Goal: Transaction & Acquisition: Purchase product/service

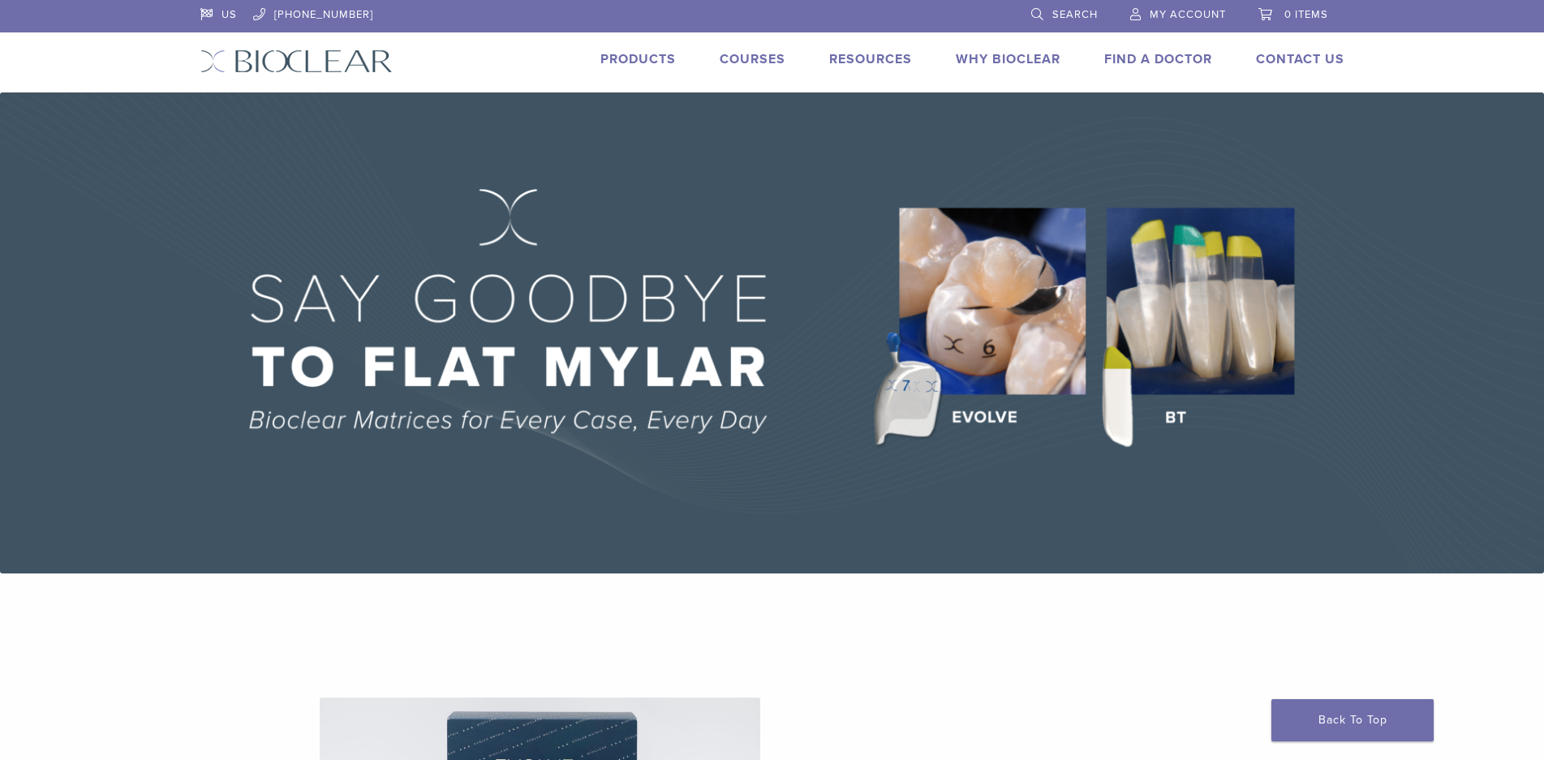
click at [1151, 18] on span "My Account" at bounding box center [1188, 14] width 76 height 13
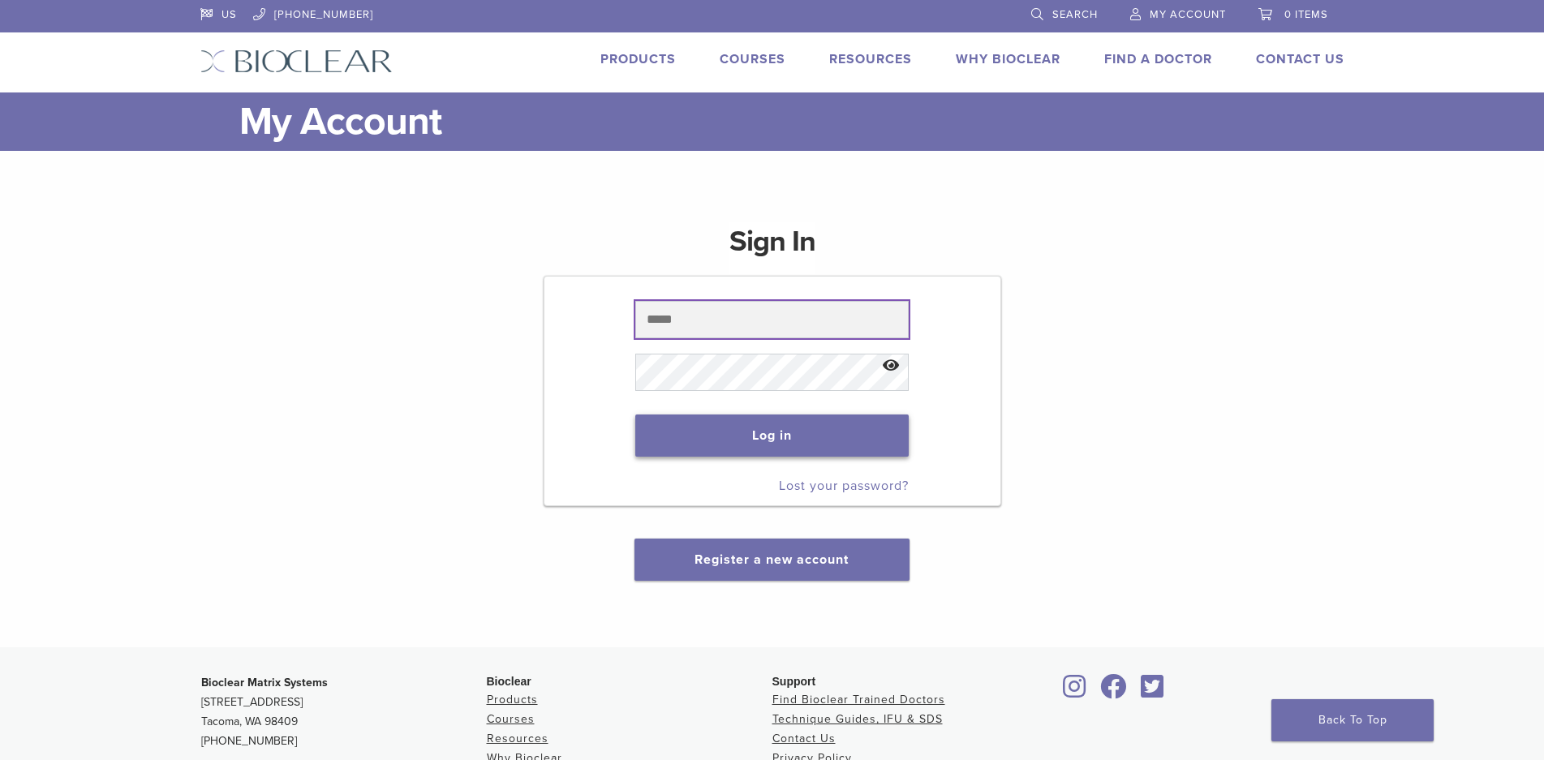
type input "**********"
click at [734, 427] on button "Log in" at bounding box center [771, 436] width 273 height 42
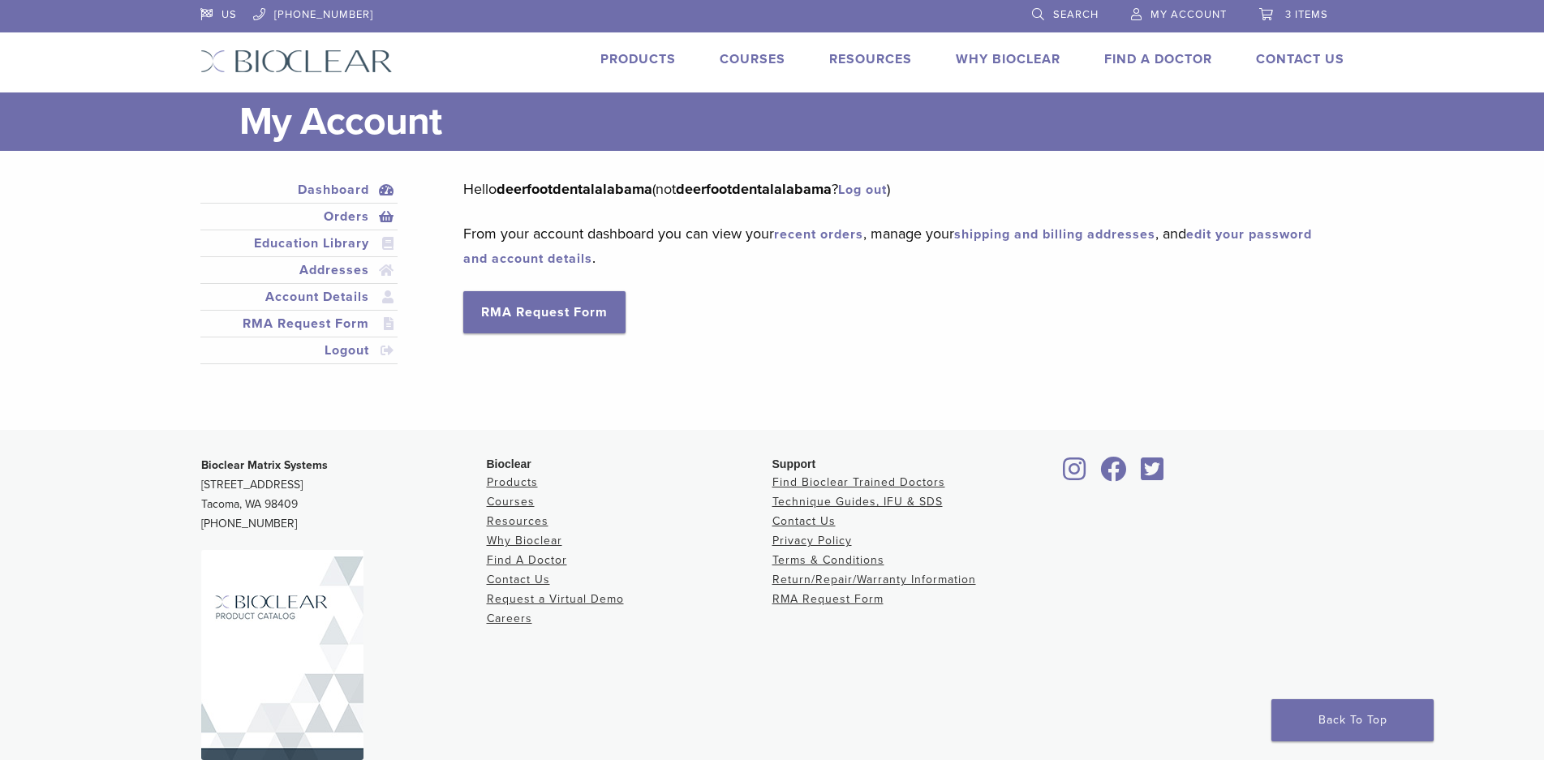
click at [342, 213] on link "Orders" at bounding box center [299, 216] width 191 height 19
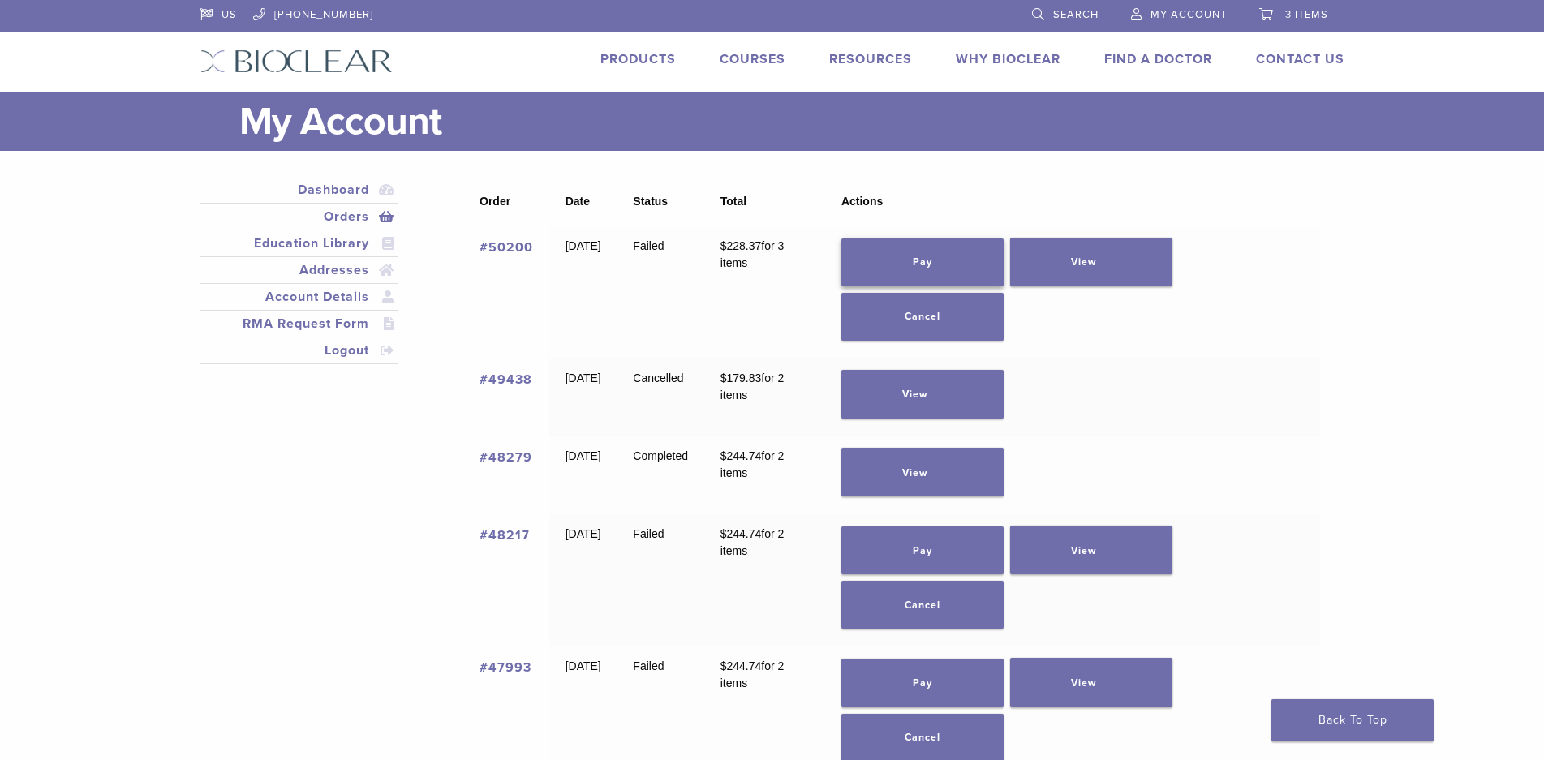
click at [979, 264] on link "Pay" at bounding box center [922, 263] width 162 height 48
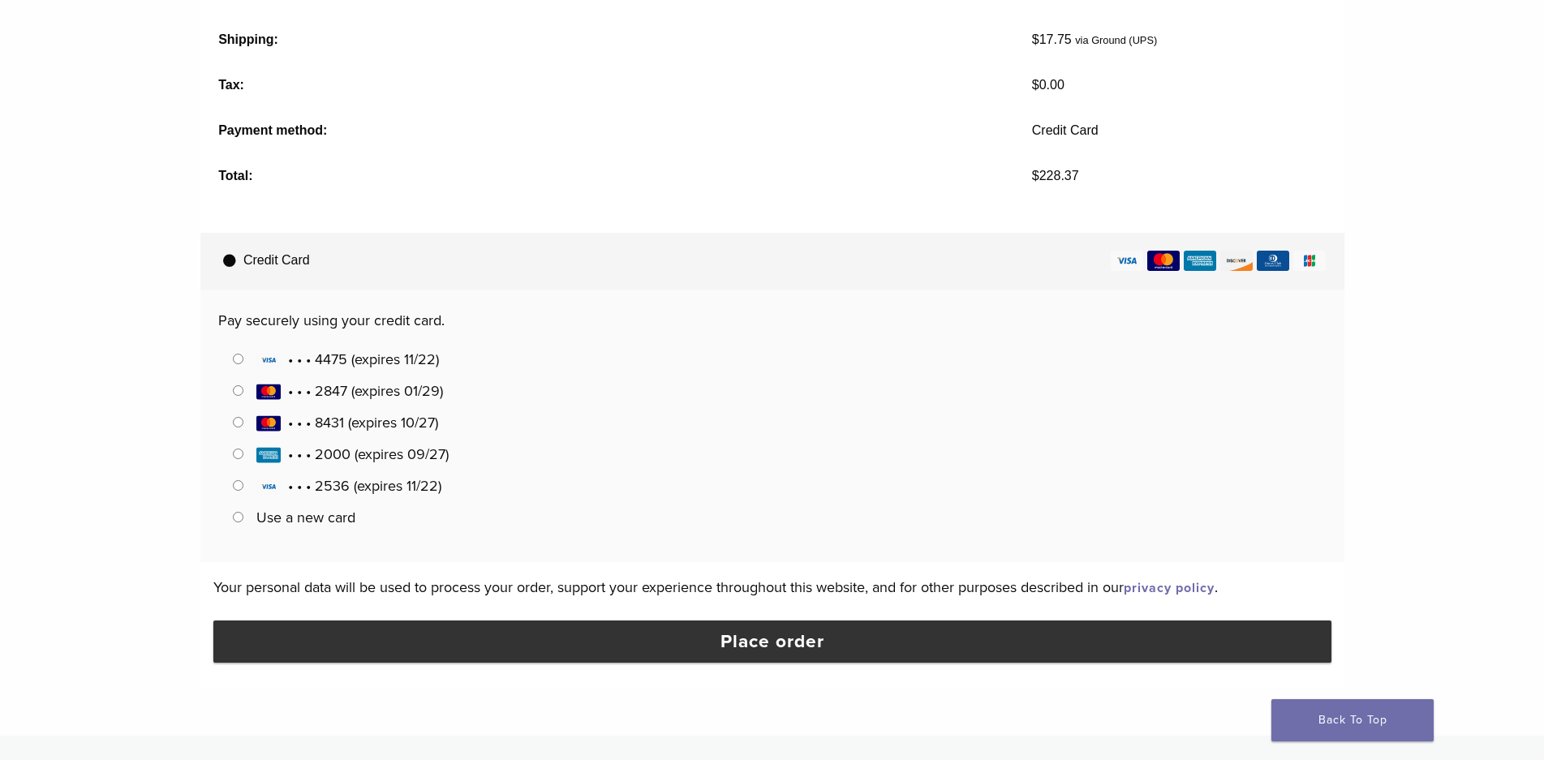
scroll to position [730, 0]
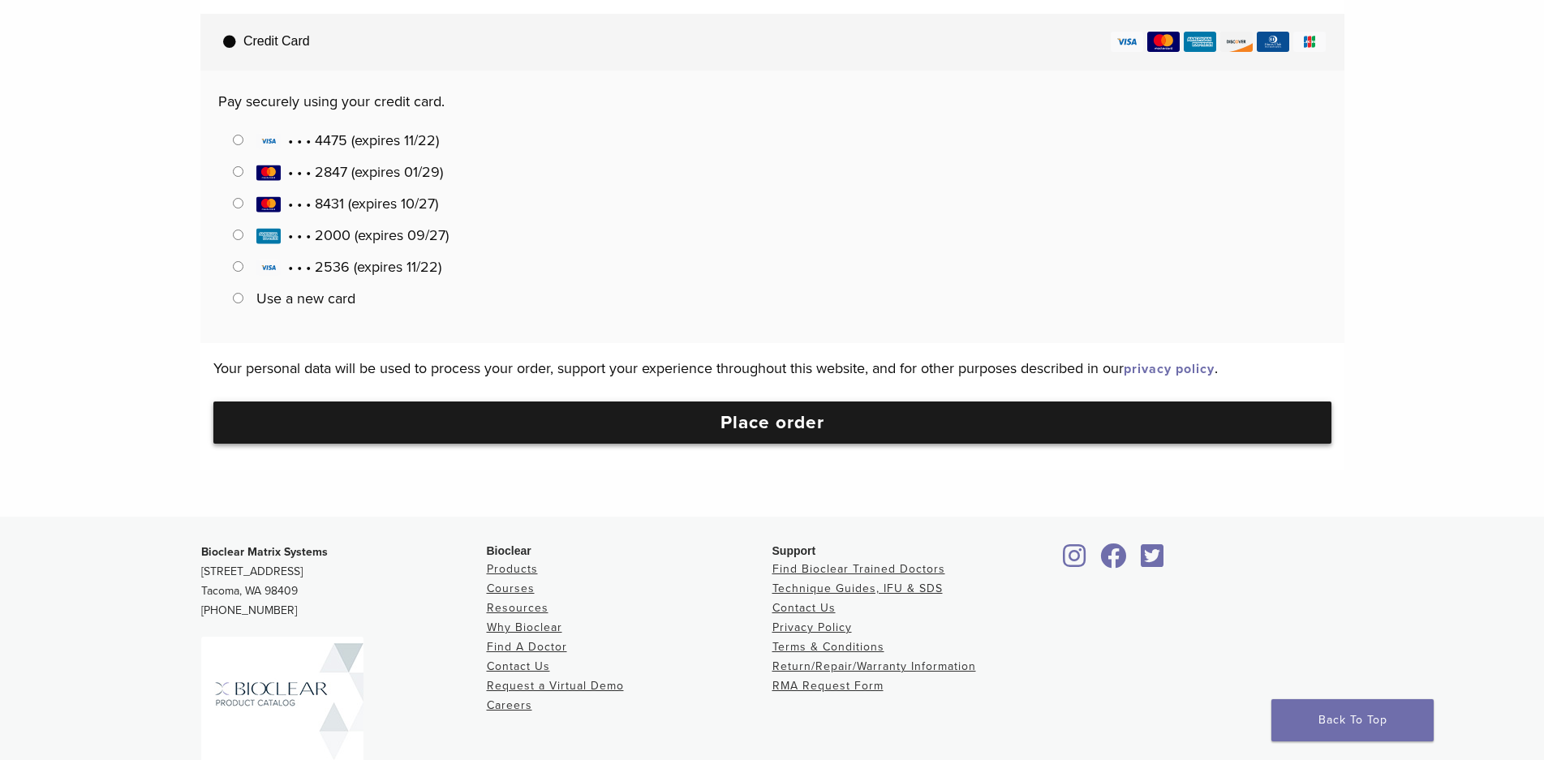
click at [694, 432] on button "Place order" at bounding box center [772, 423] width 1118 height 42
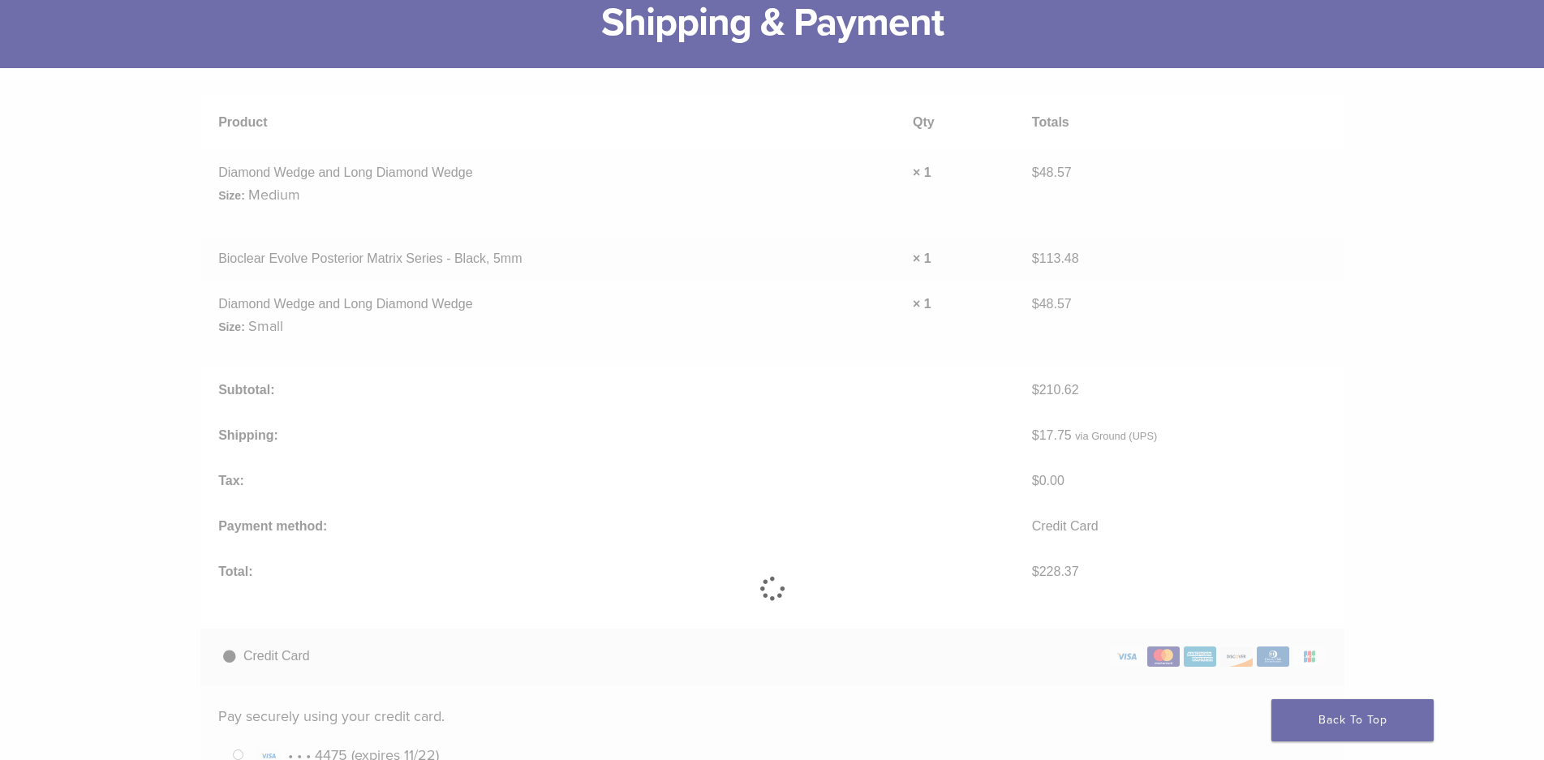
scroll to position [0, 0]
